Goal: Transaction & Acquisition: Download file/media

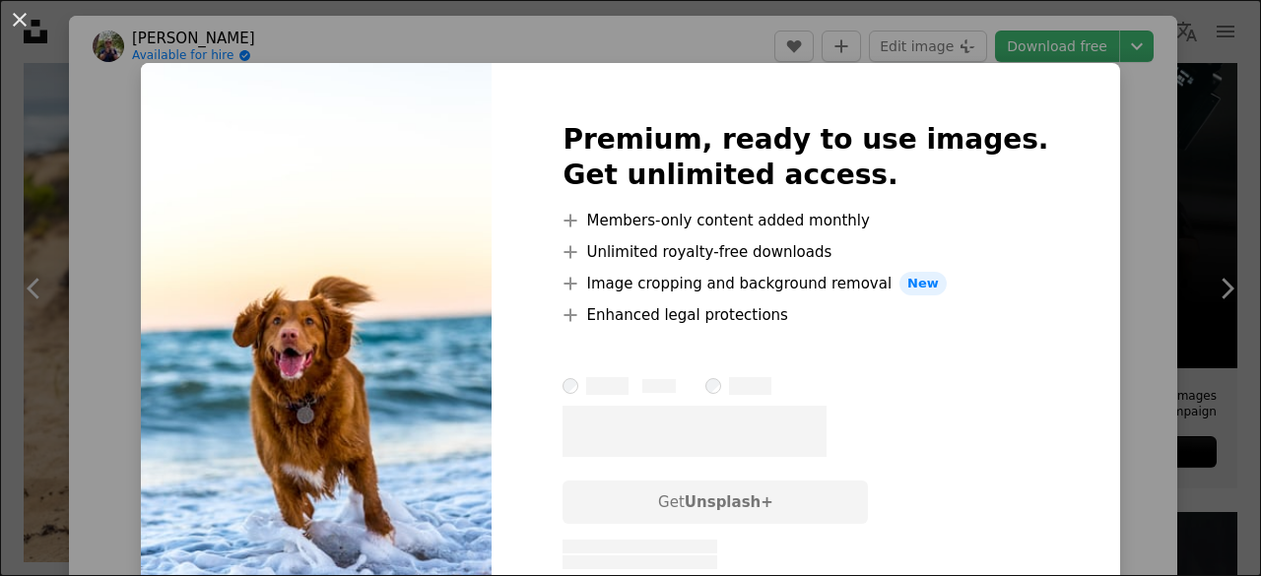
scroll to position [186, 0]
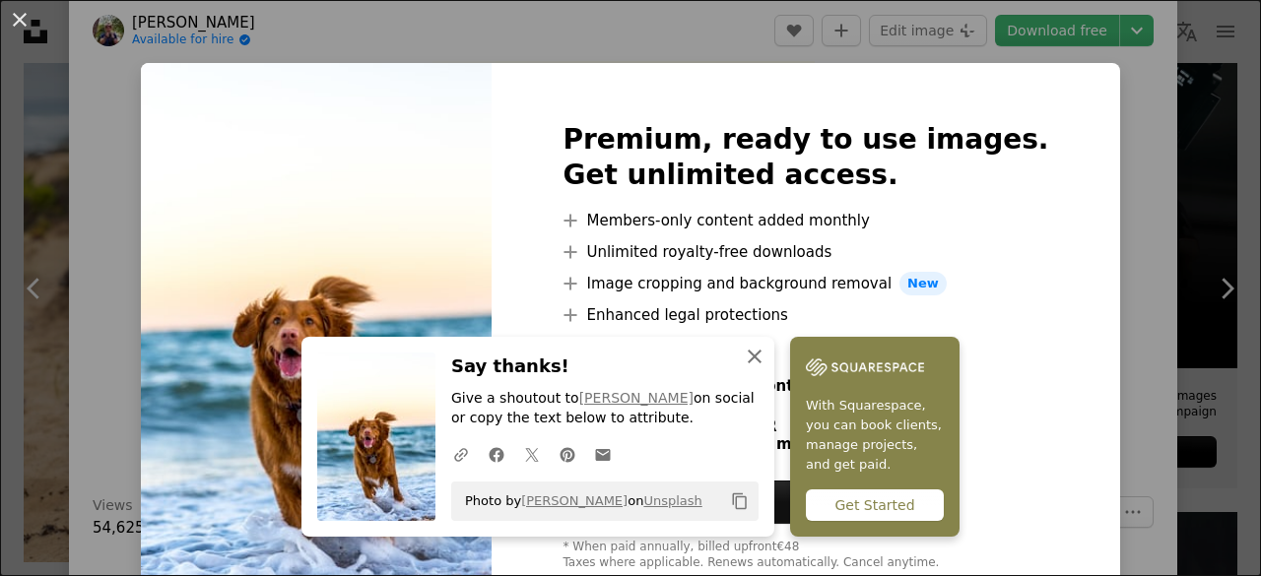
click at [760, 353] on icon "An X shape" at bounding box center [755, 357] width 24 height 24
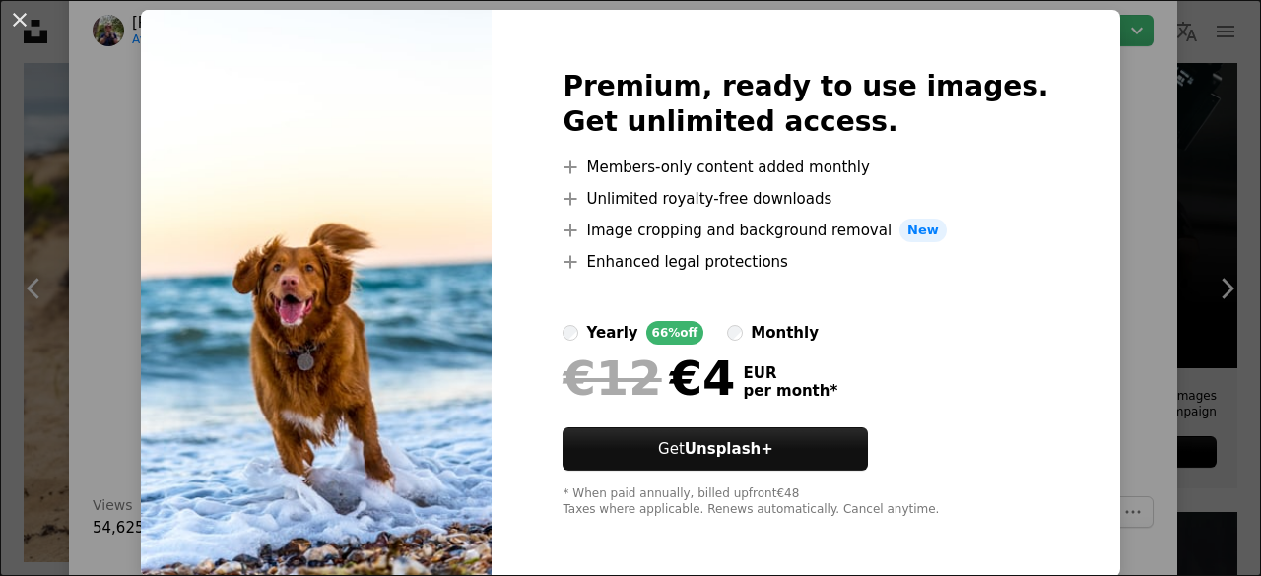
scroll to position [55, 0]
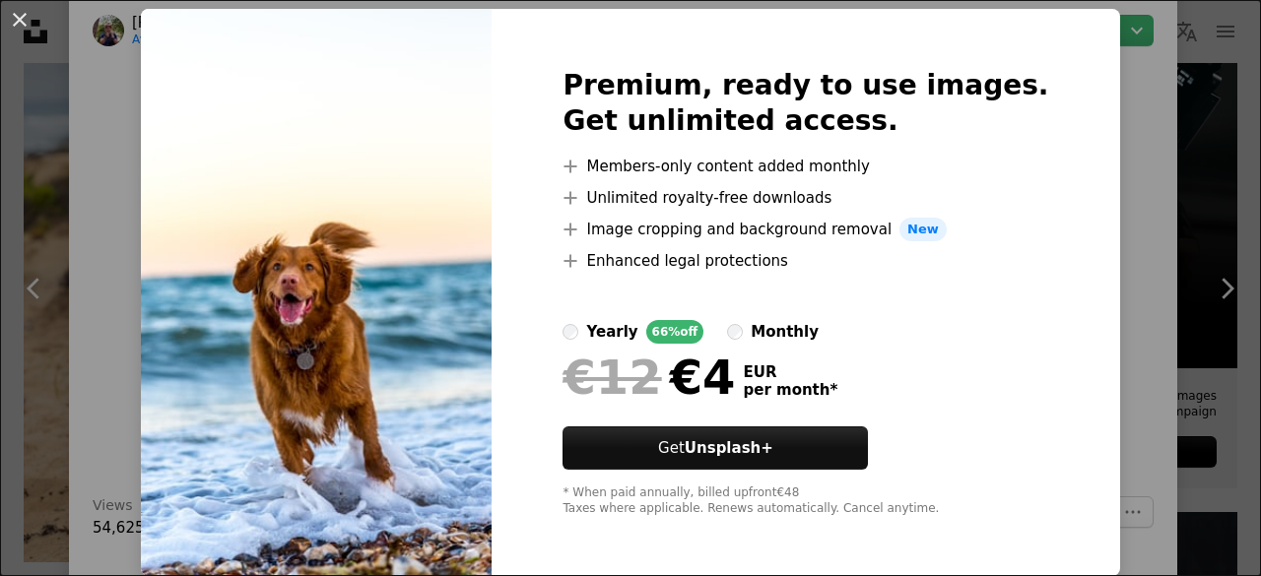
click at [1087, 328] on div "An X shape Premium, ready to use images. Get unlimited access. A plus sign Memb…" at bounding box center [630, 288] width 1261 height 576
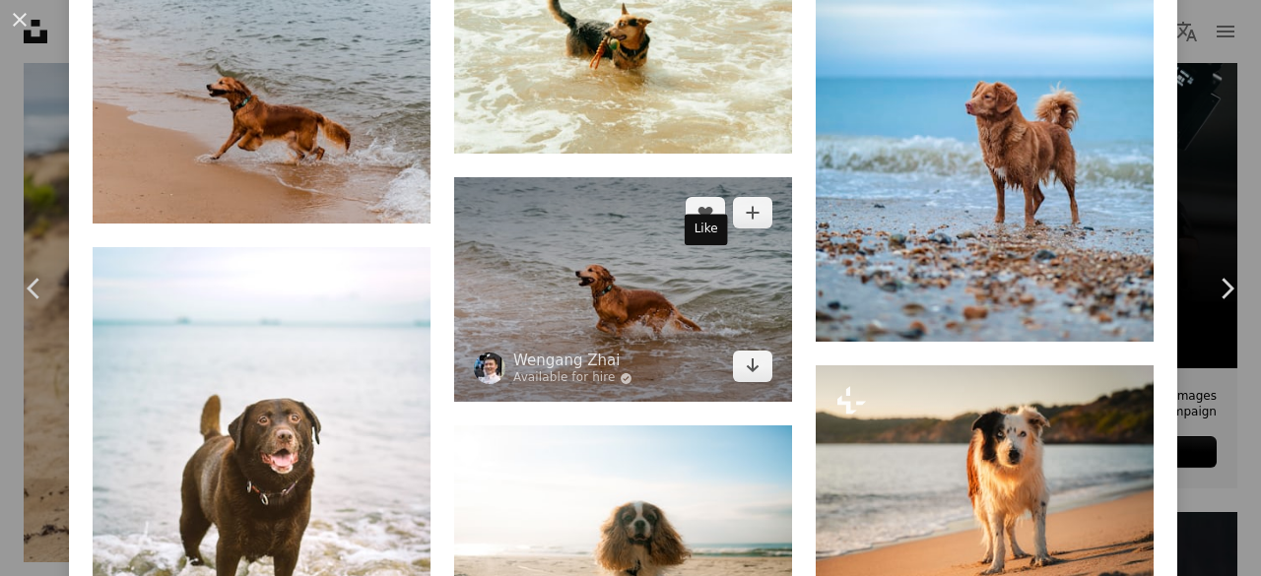
scroll to position [2916, 0]
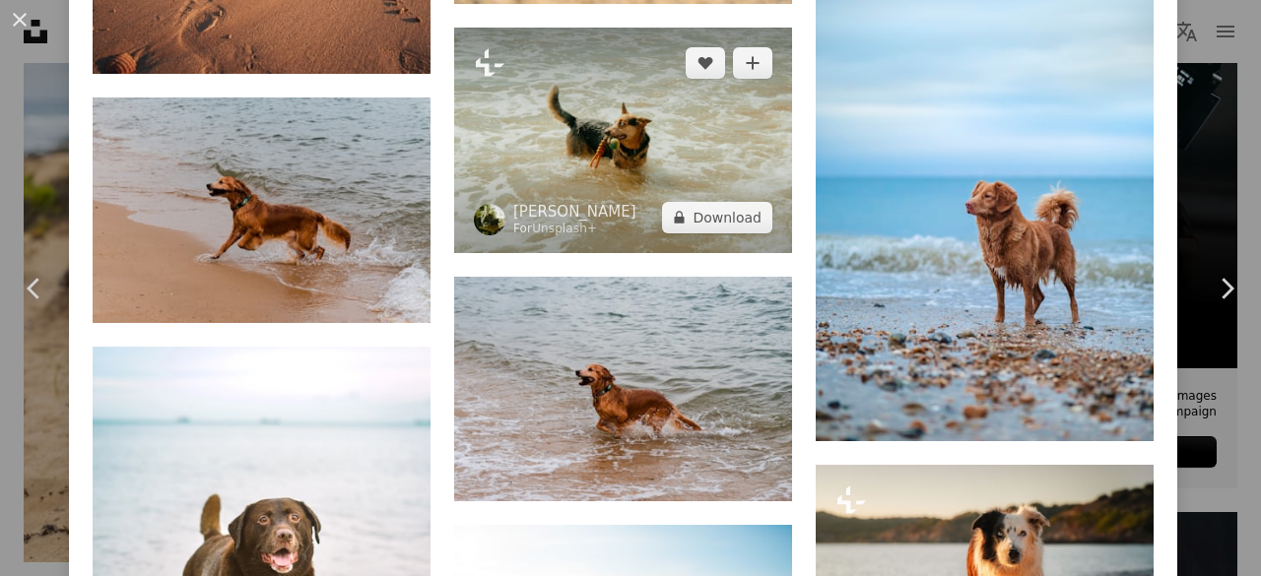
click at [608, 149] on img at bounding box center [623, 141] width 338 height 226
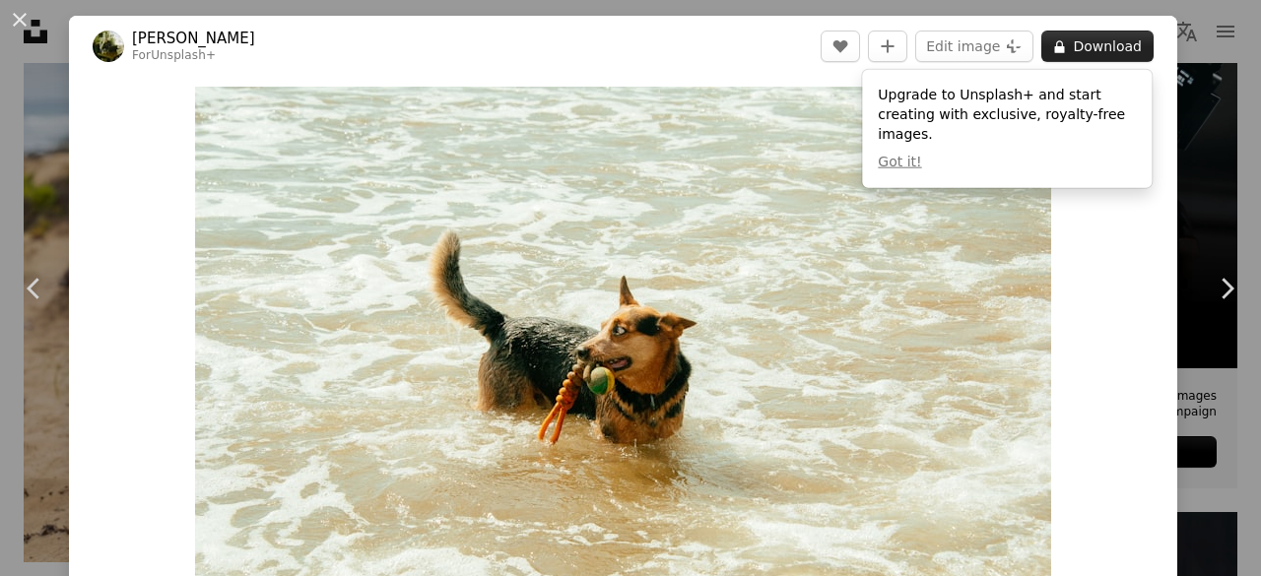
click at [1113, 50] on button "A lock Download" at bounding box center [1097, 47] width 112 height 32
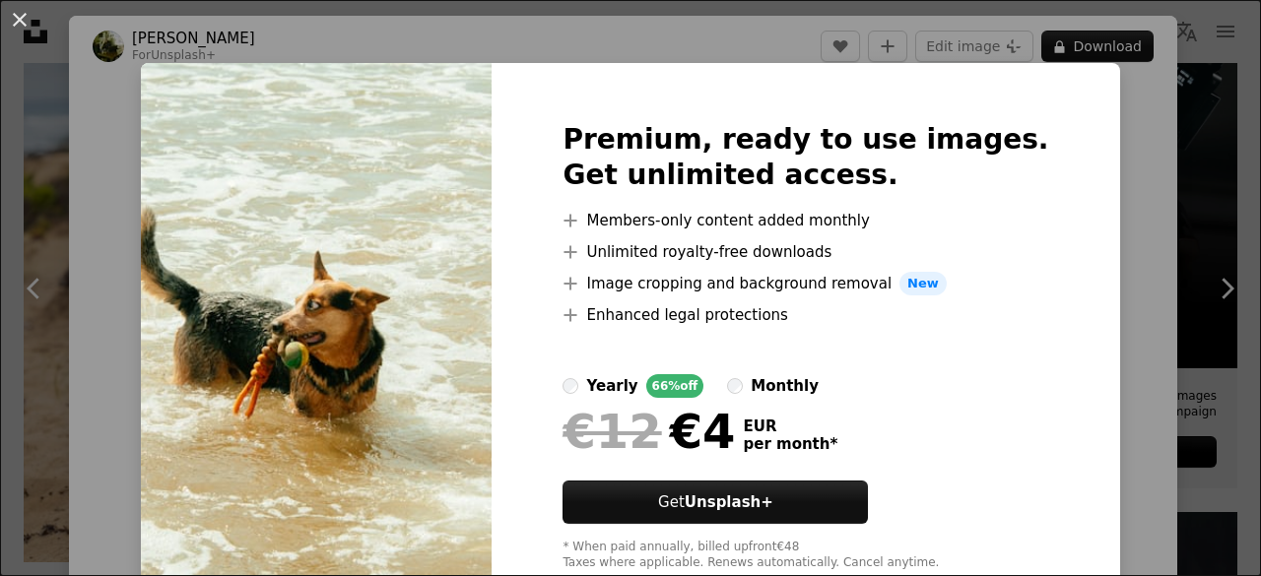
click at [1096, 179] on div "An X shape Premium, ready to use images. Get unlimited access. A plus sign Memb…" at bounding box center [630, 288] width 1261 height 576
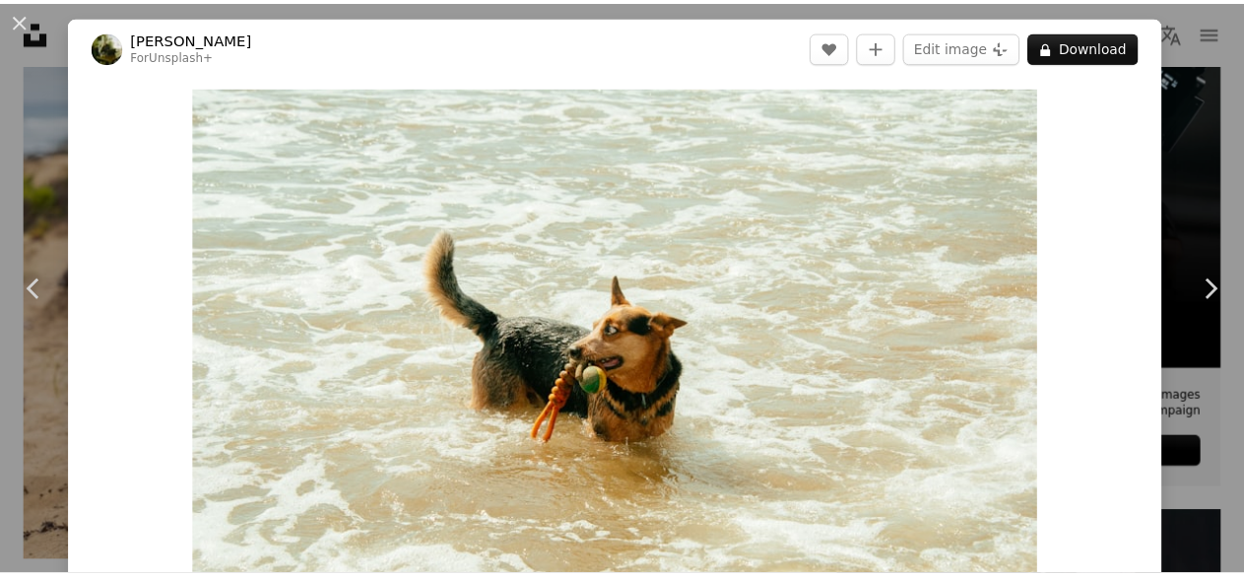
scroll to position [165, 0]
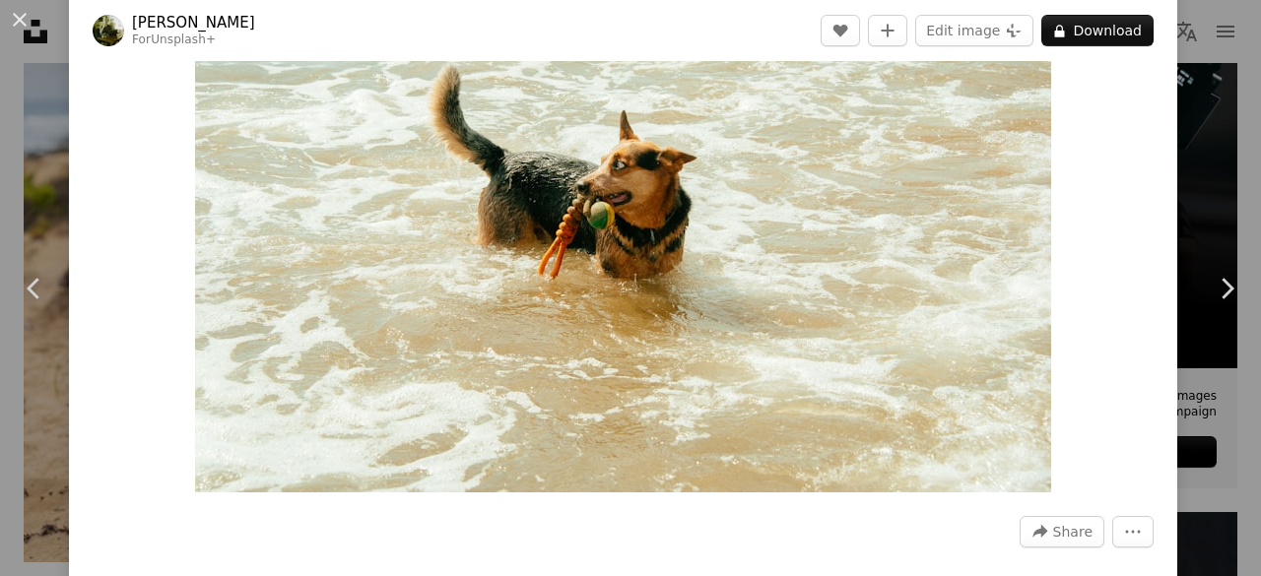
click at [1225, 167] on div "An X shape Chevron left Chevron right [PERSON_NAME] For Unsplash+ A heart A plu…" at bounding box center [630, 288] width 1261 height 576
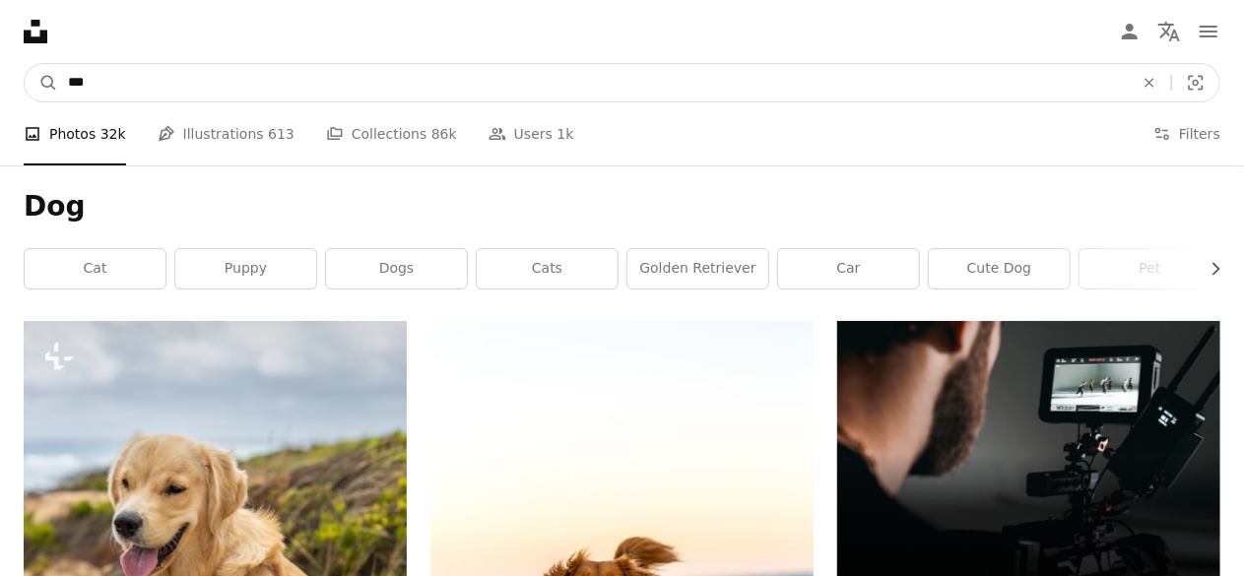
click at [496, 98] on input "***" at bounding box center [593, 82] width 1070 height 37
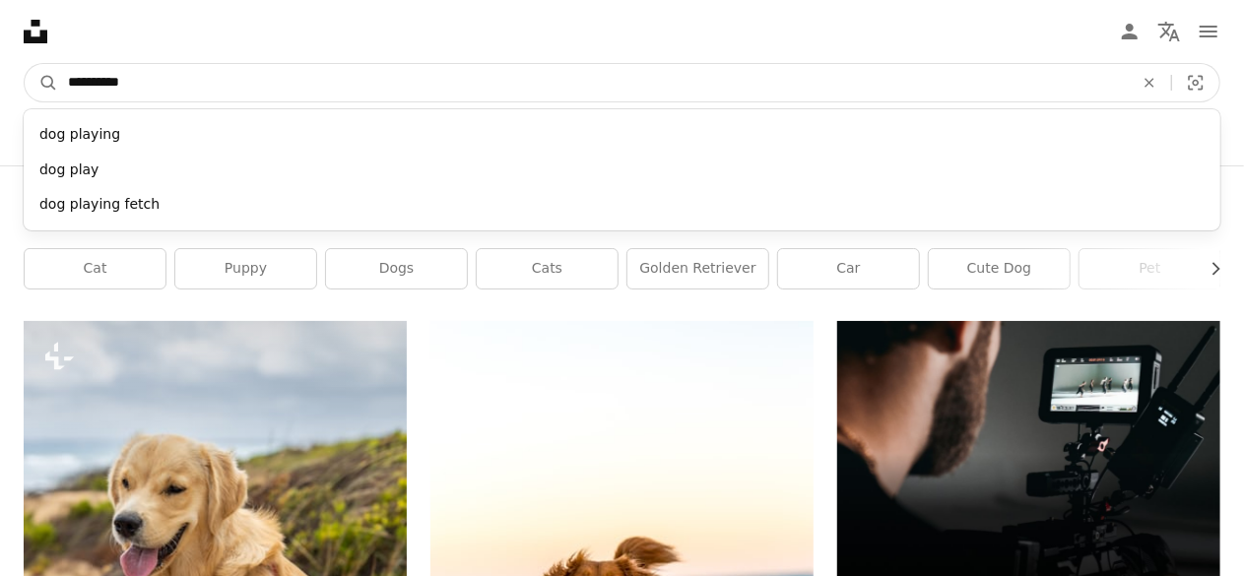
type input "**********"
click button "A magnifying glass" at bounding box center [41, 82] width 33 height 37
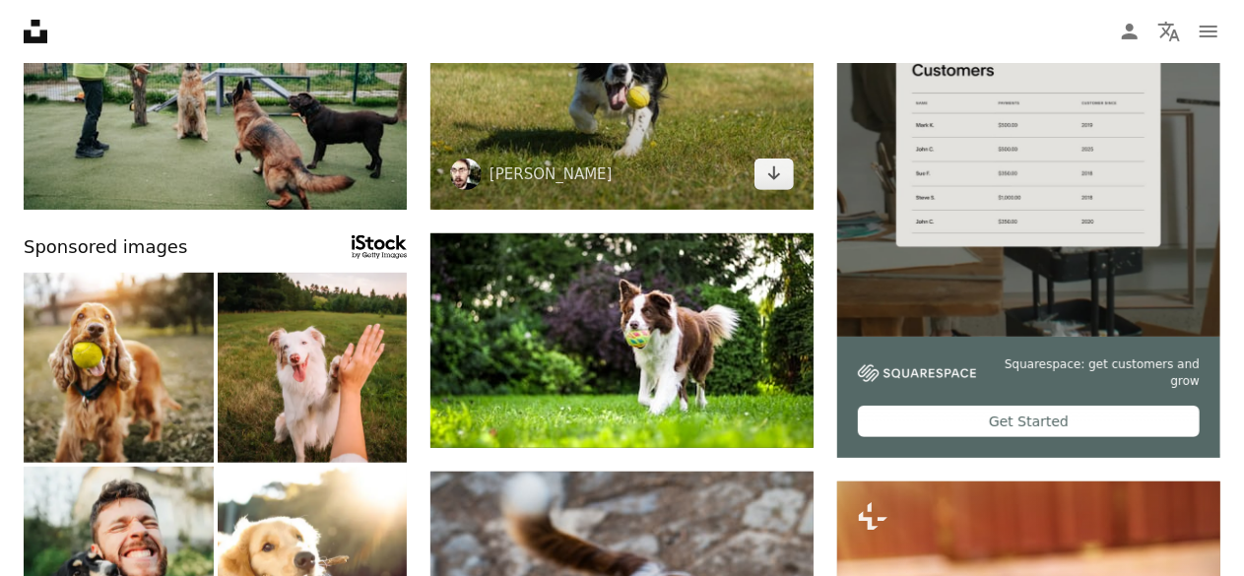
scroll to position [384, 0]
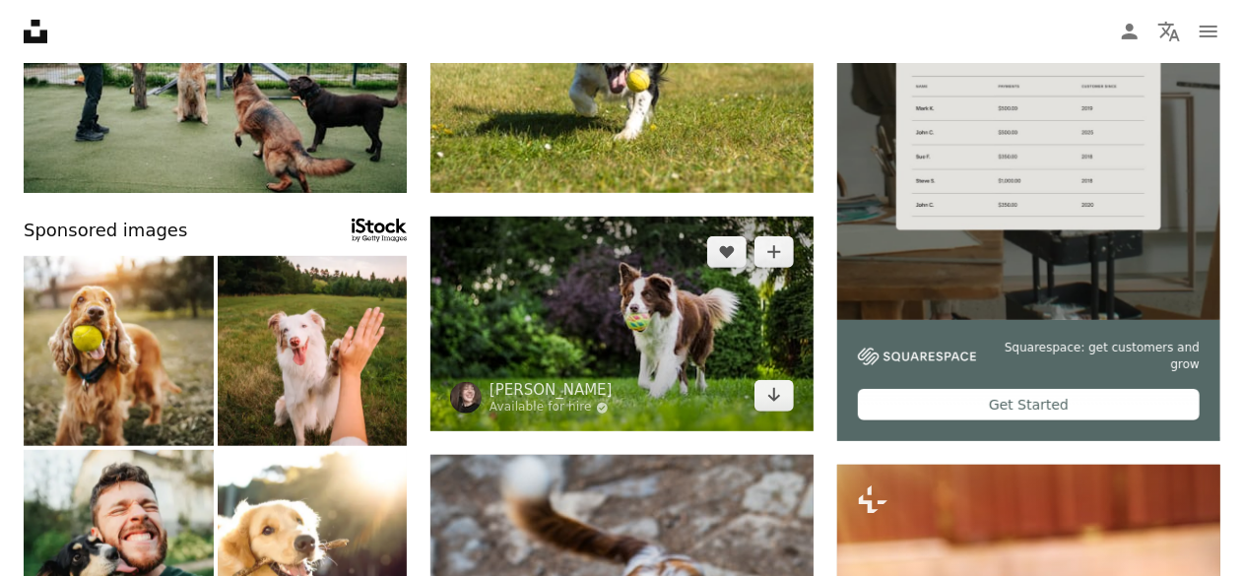
click at [573, 294] on img at bounding box center [621, 325] width 383 height 216
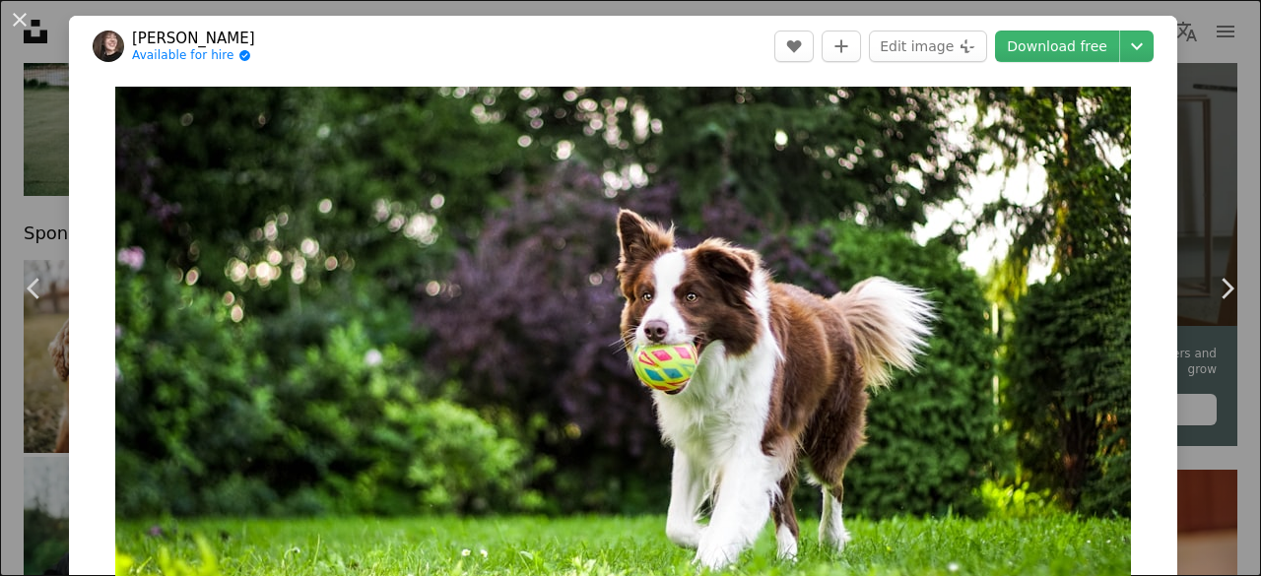
click at [1213, 158] on div "An X shape Chevron left Chevron right [PERSON_NAME] Available for hire A checkm…" at bounding box center [630, 288] width 1261 height 576
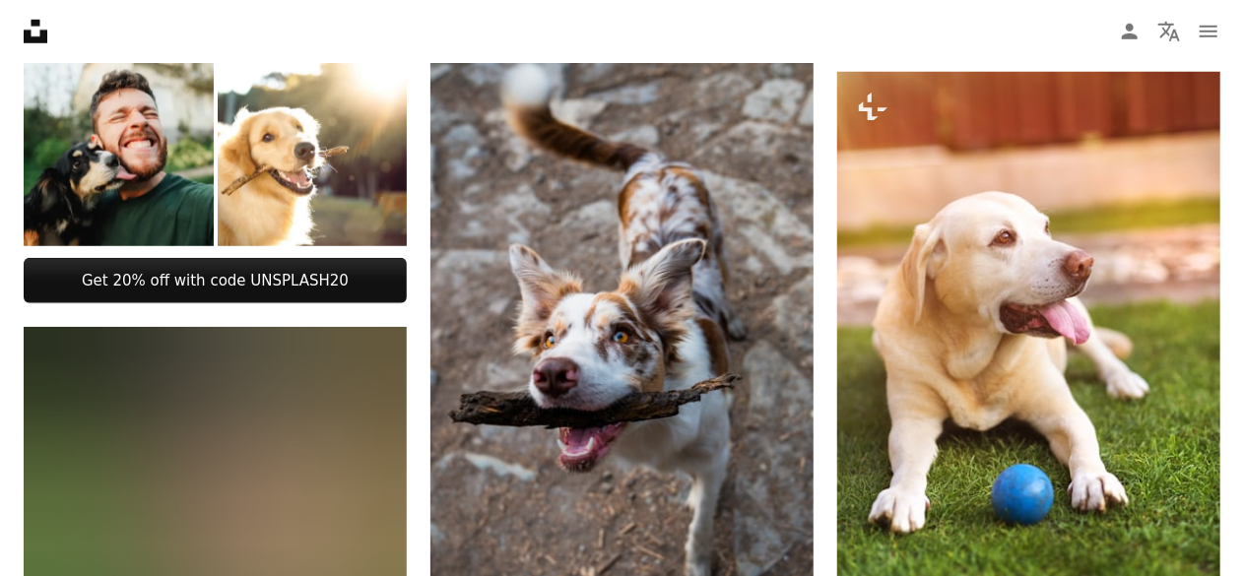
scroll to position [776, 0]
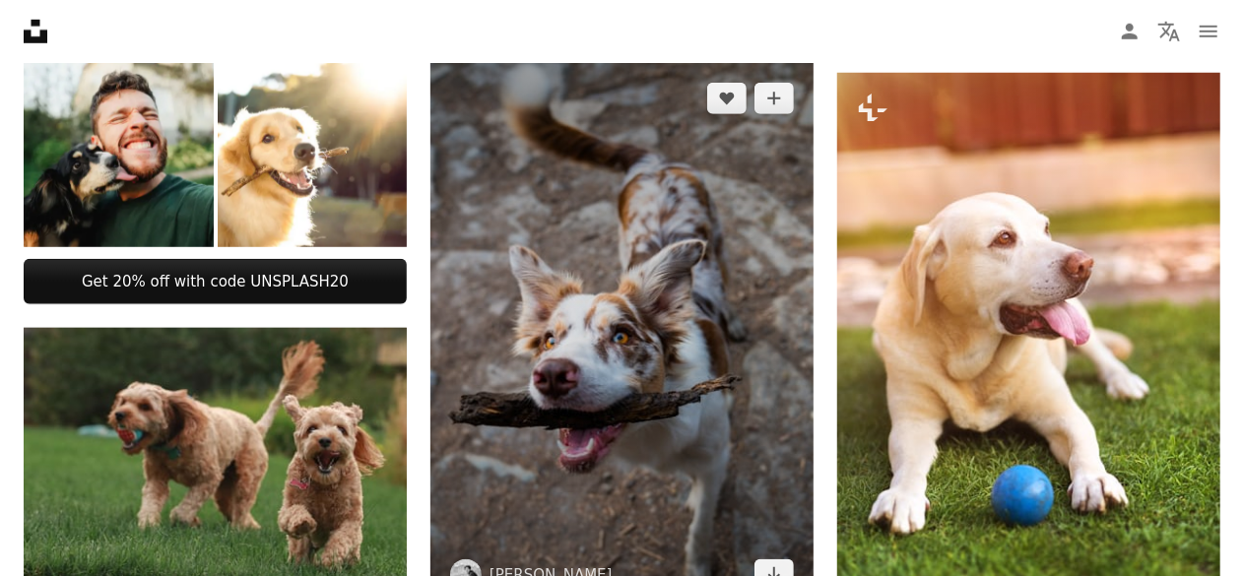
click at [577, 263] on img at bounding box center [621, 336] width 383 height 547
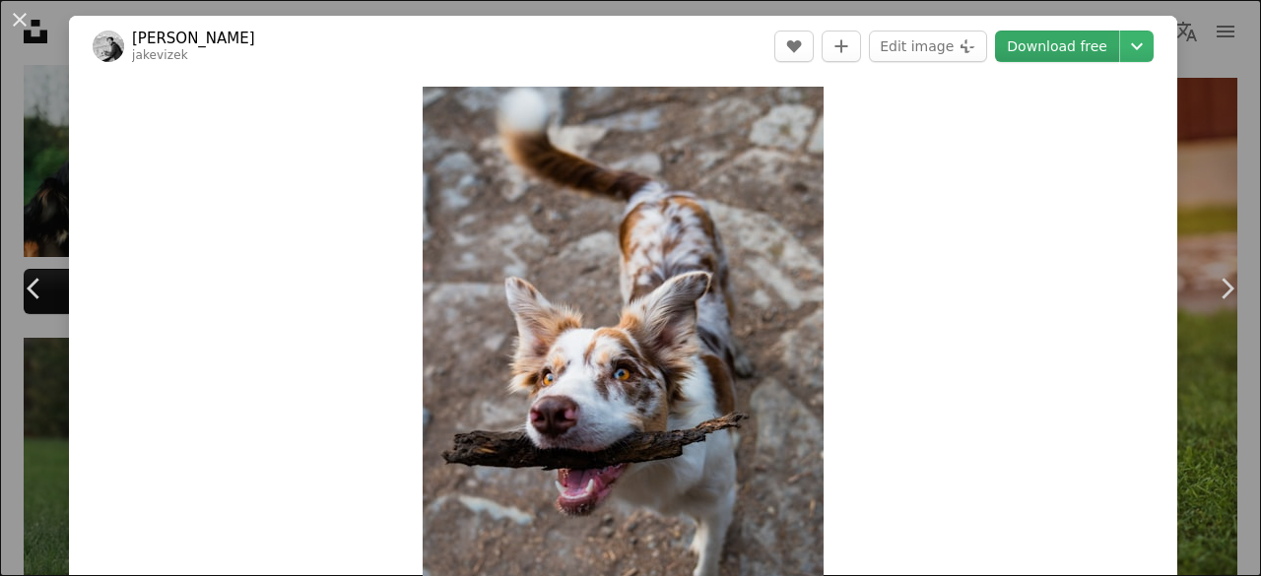
click at [1060, 48] on link "Download free" at bounding box center [1057, 47] width 124 height 32
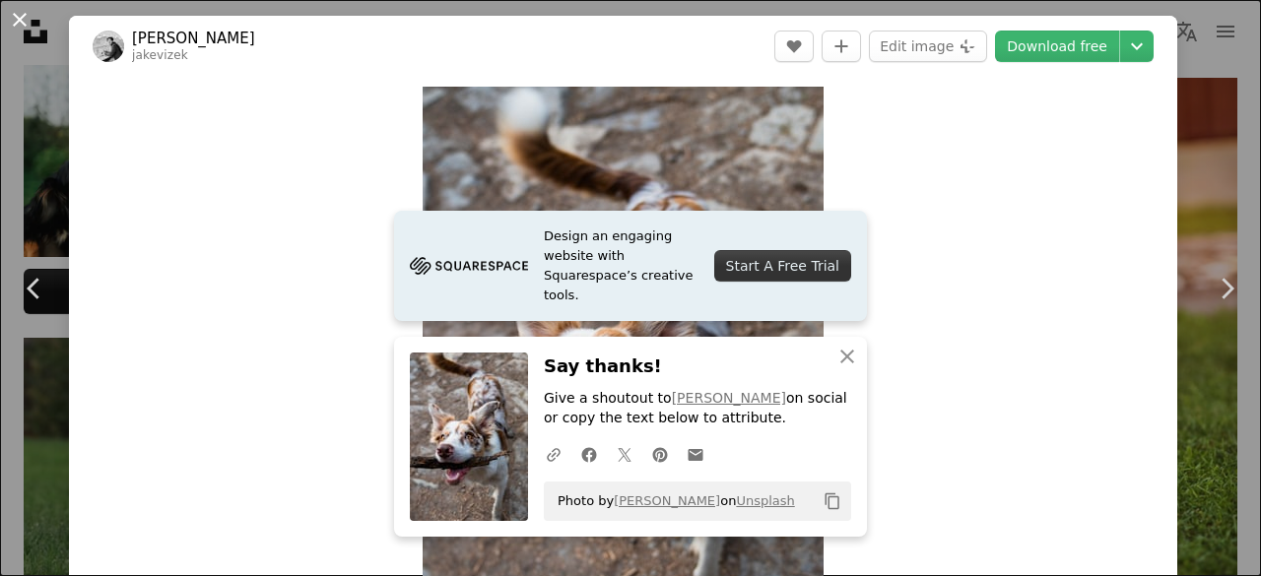
click at [17, 20] on button "An X shape" at bounding box center [20, 20] width 24 height 24
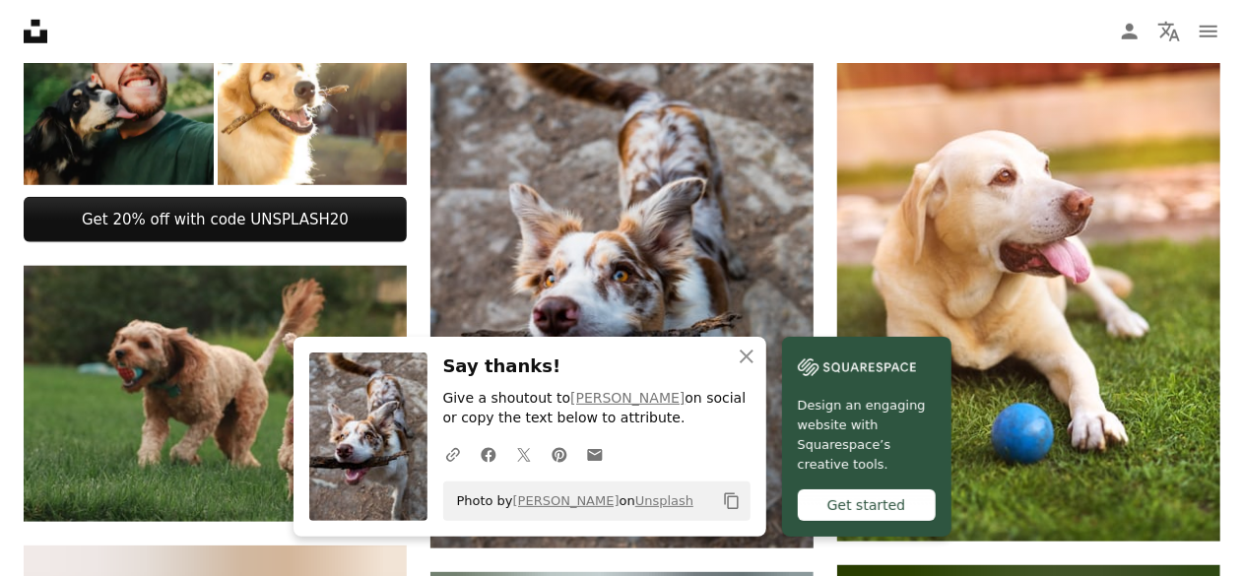
scroll to position [839, 0]
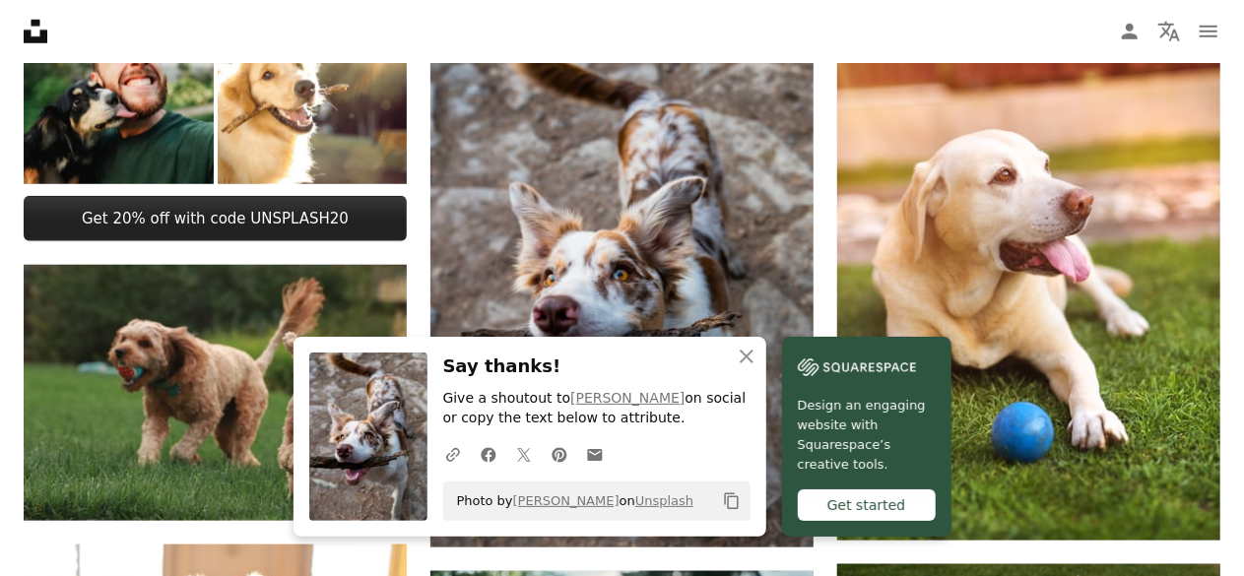
click at [181, 210] on link "Get 20% off with code UNSPLASH20" at bounding box center [215, 218] width 383 height 45
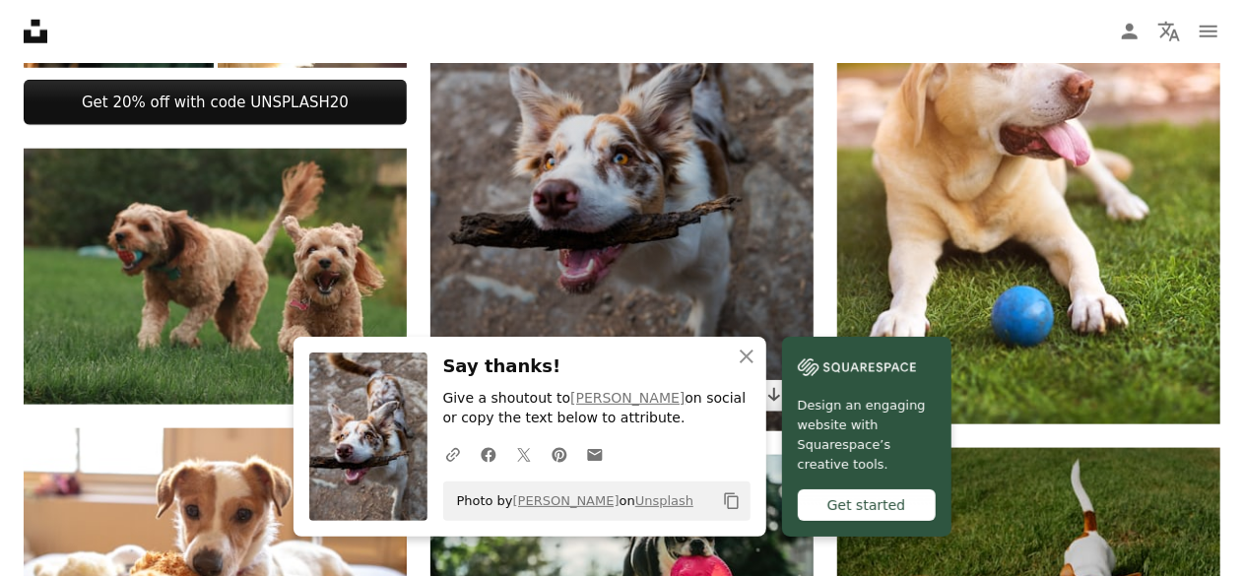
scroll to position [958, 0]
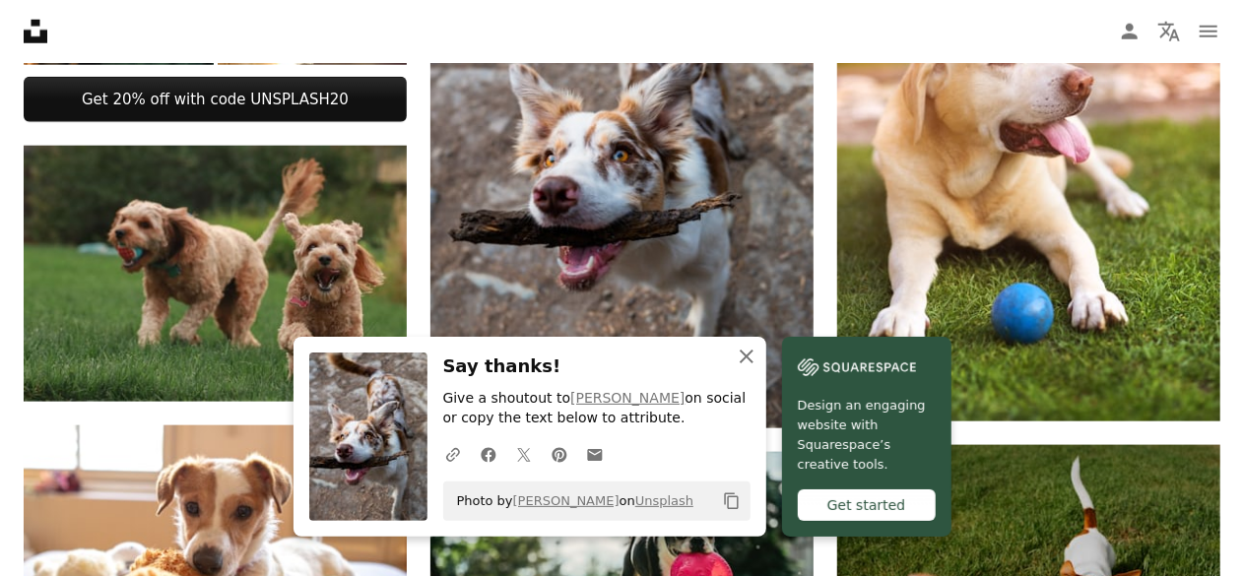
click at [747, 354] on icon "An X shape" at bounding box center [747, 357] width 24 height 24
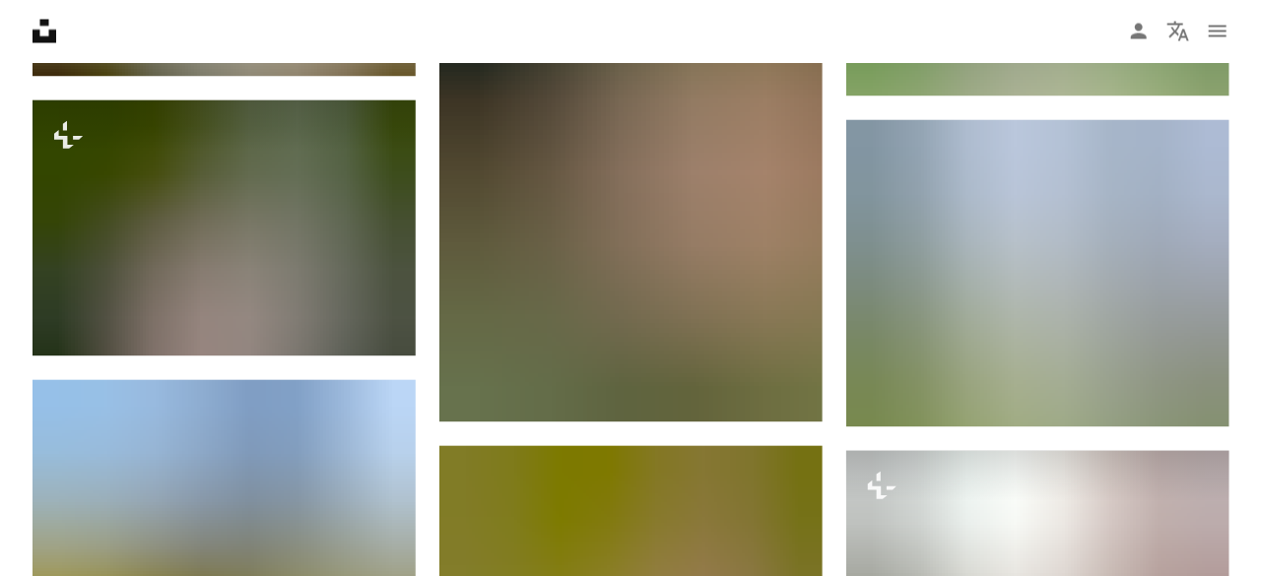
scroll to position [1863, 0]
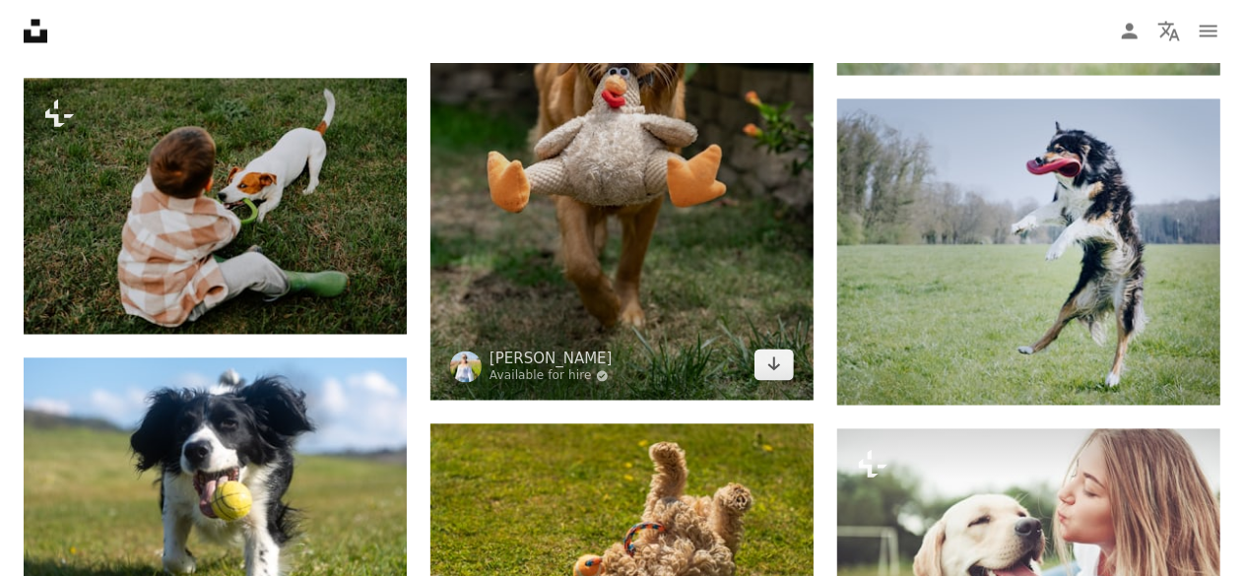
click at [662, 264] on img at bounding box center [621, 113] width 383 height 575
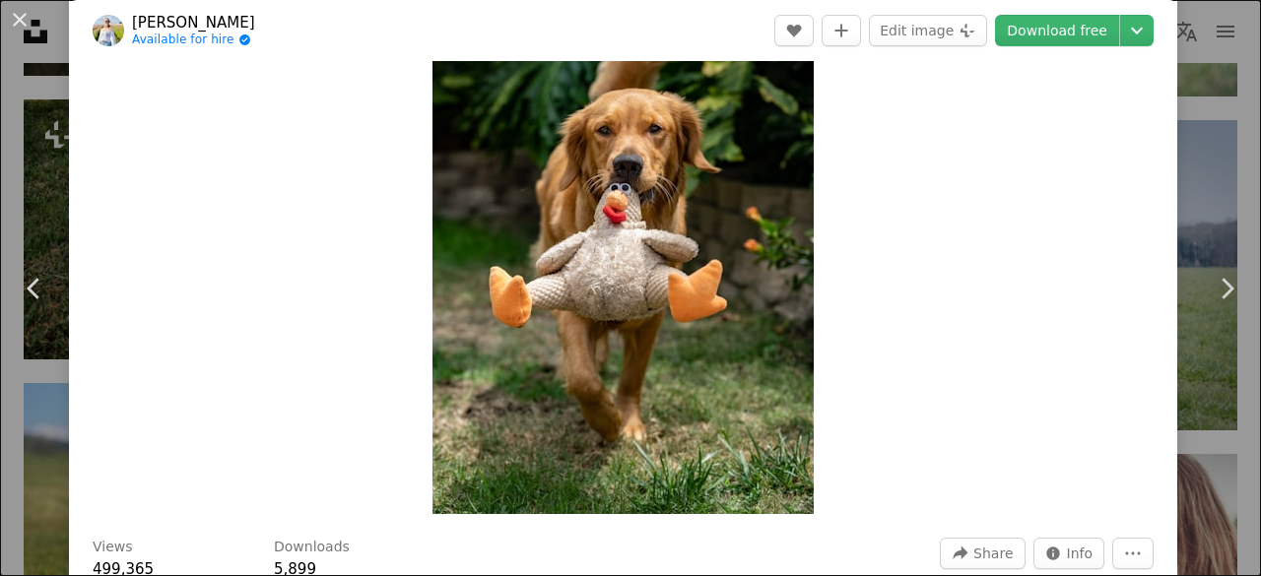
scroll to position [142, 0]
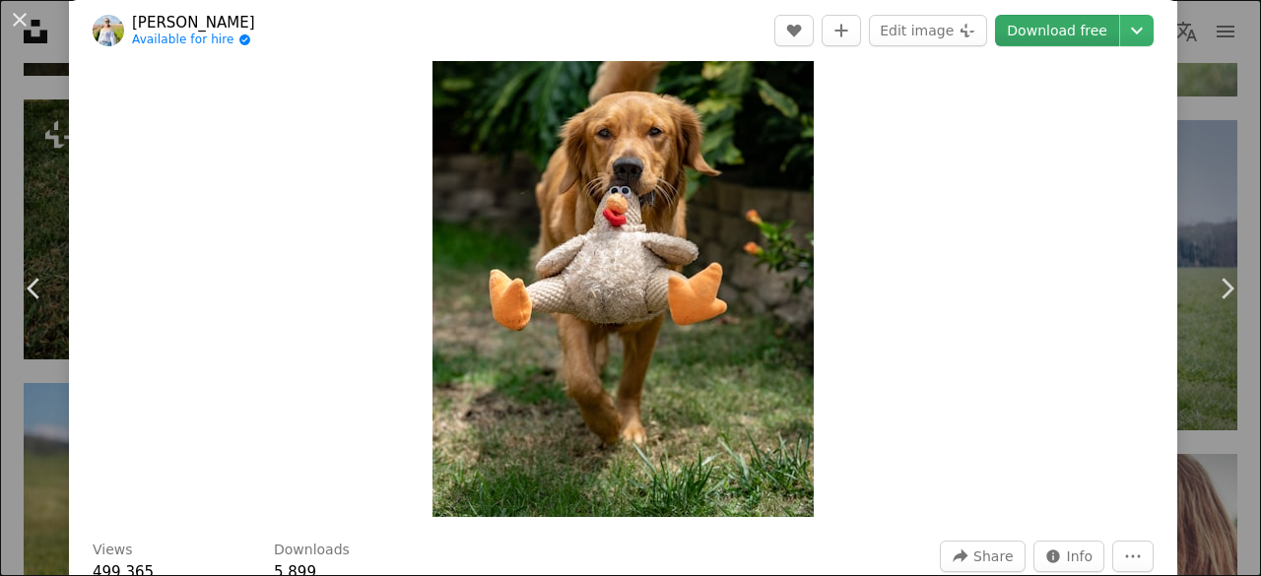
click at [1027, 33] on link "Download free" at bounding box center [1057, 31] width 124 height 32
